Goal: Check status: Check status

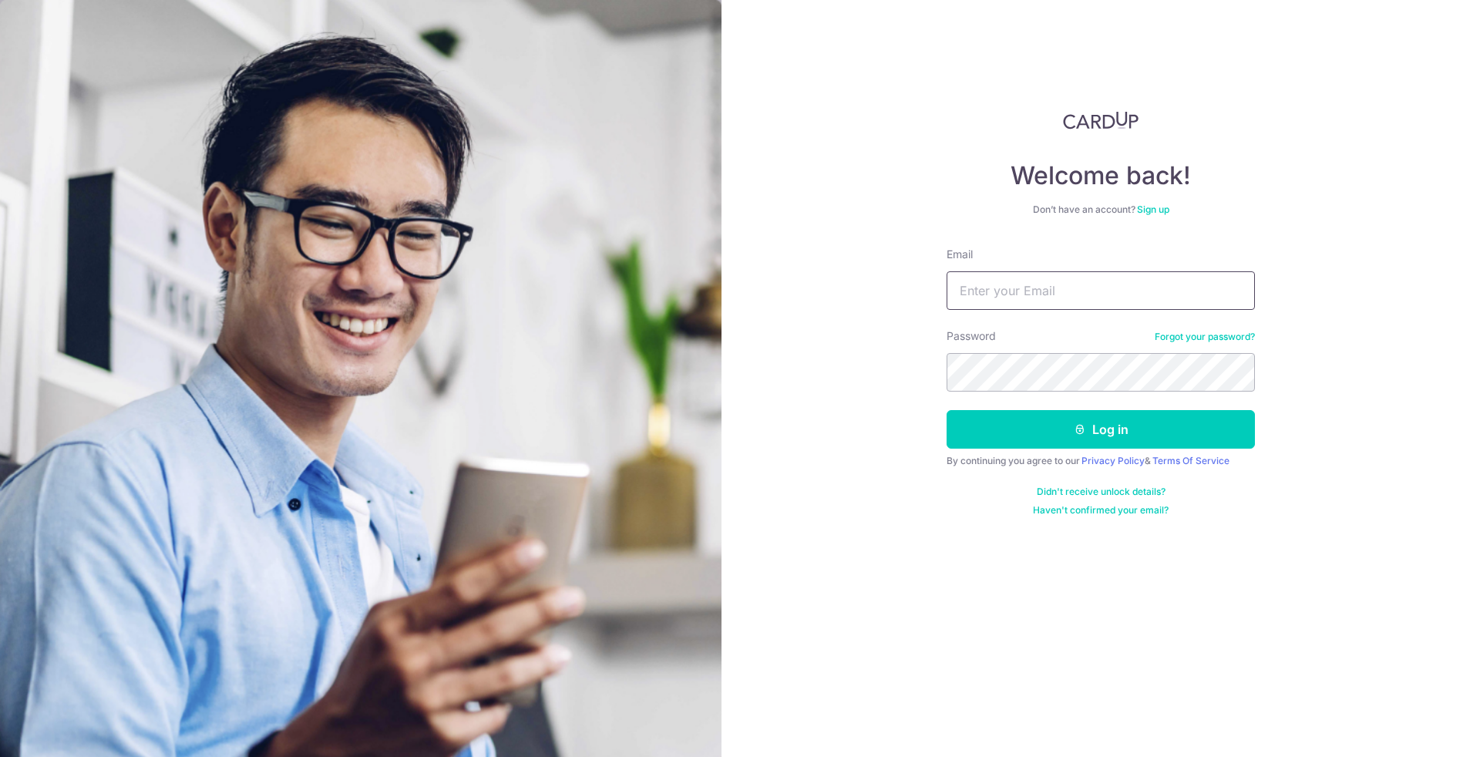
click at [1071, 292] on input "Email" at bounding box center [1101, 290] width 308 height 39
type input "[EMAIL_ADDRESS][DOMAIN_NAME]"
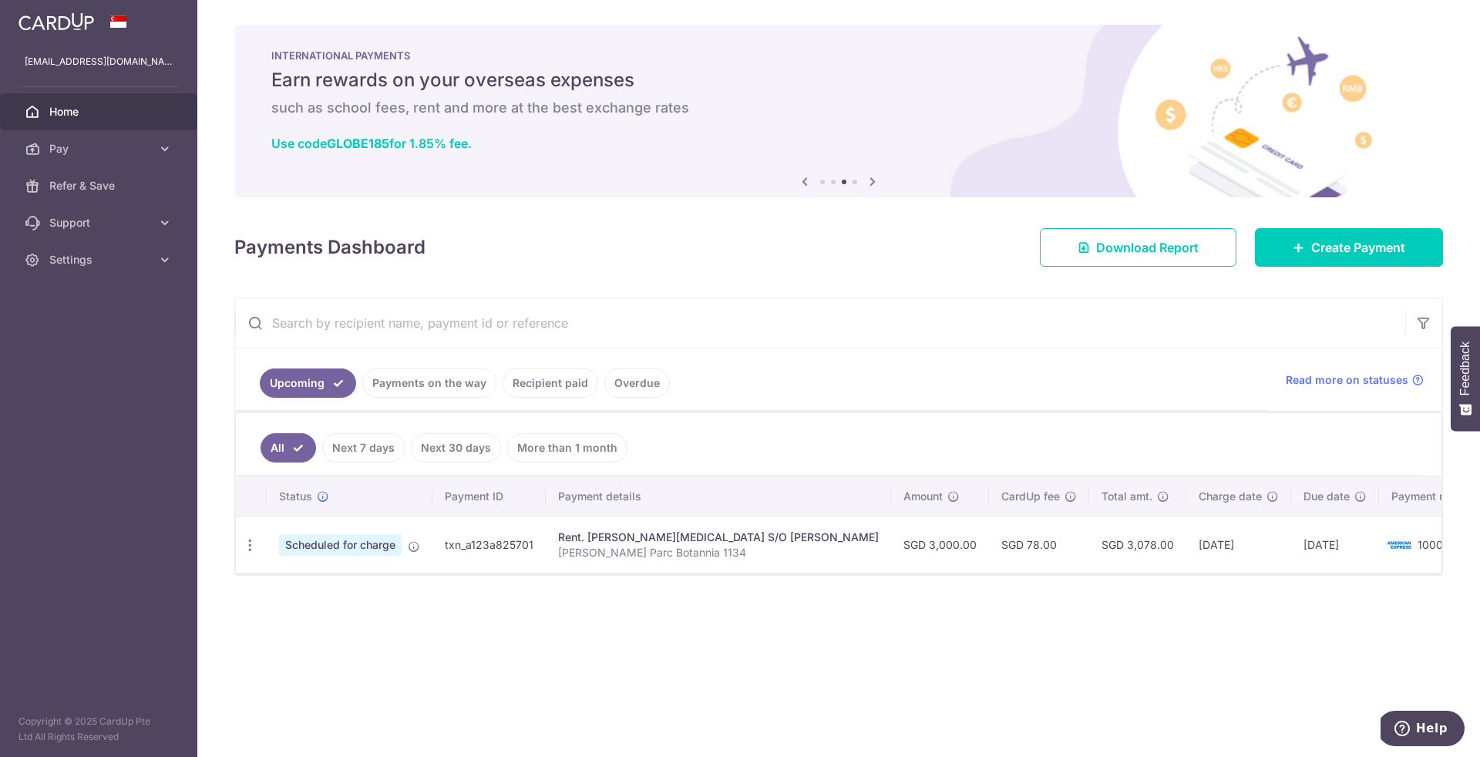
click at [452, 389] on link "Payments on the way" at bounding box center [429, 382] width 134 height 29
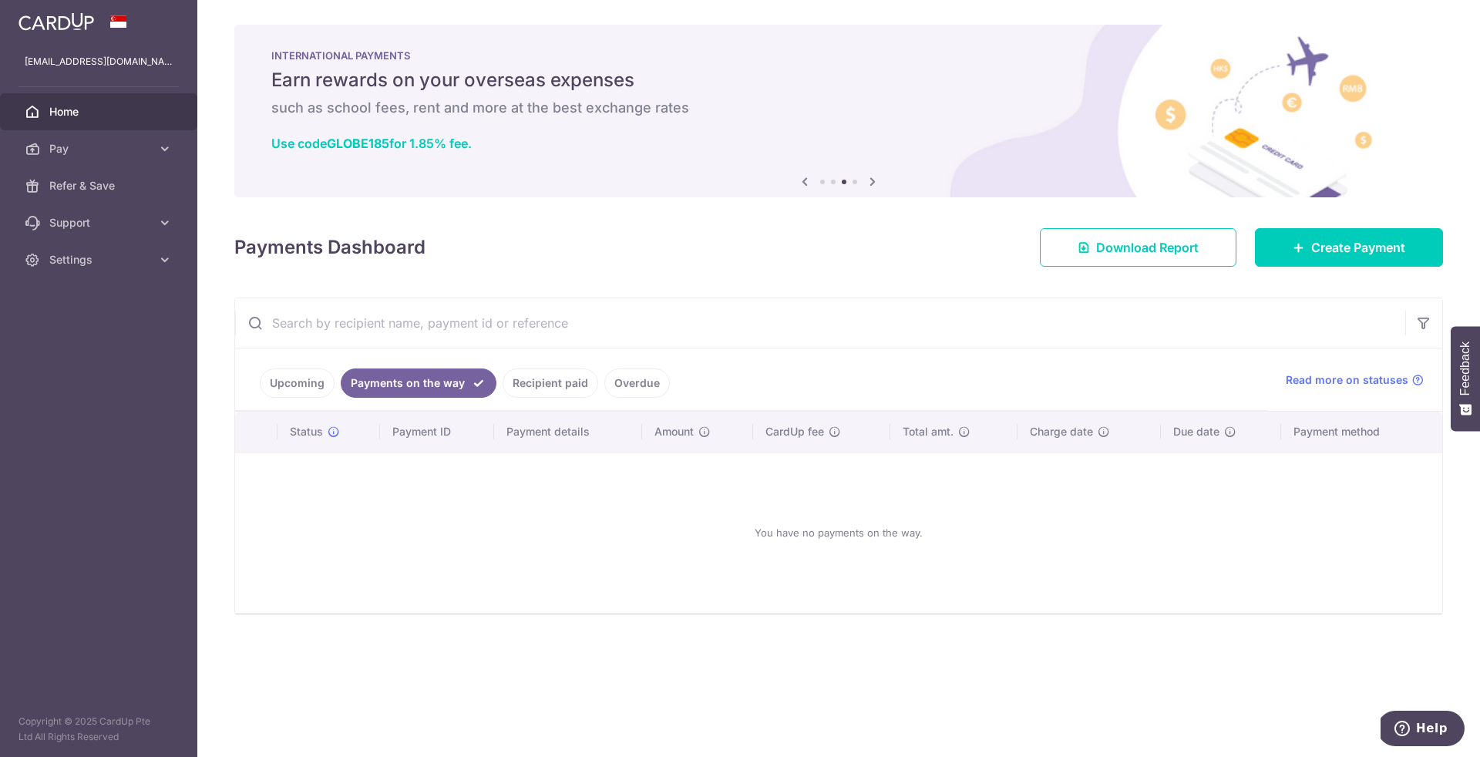
click at [325, 379] on link "Upcoming" at bounding box center [297, 382] width 75 height 29
